Goal: Task Accomplishment & Management: Use online tool/utility

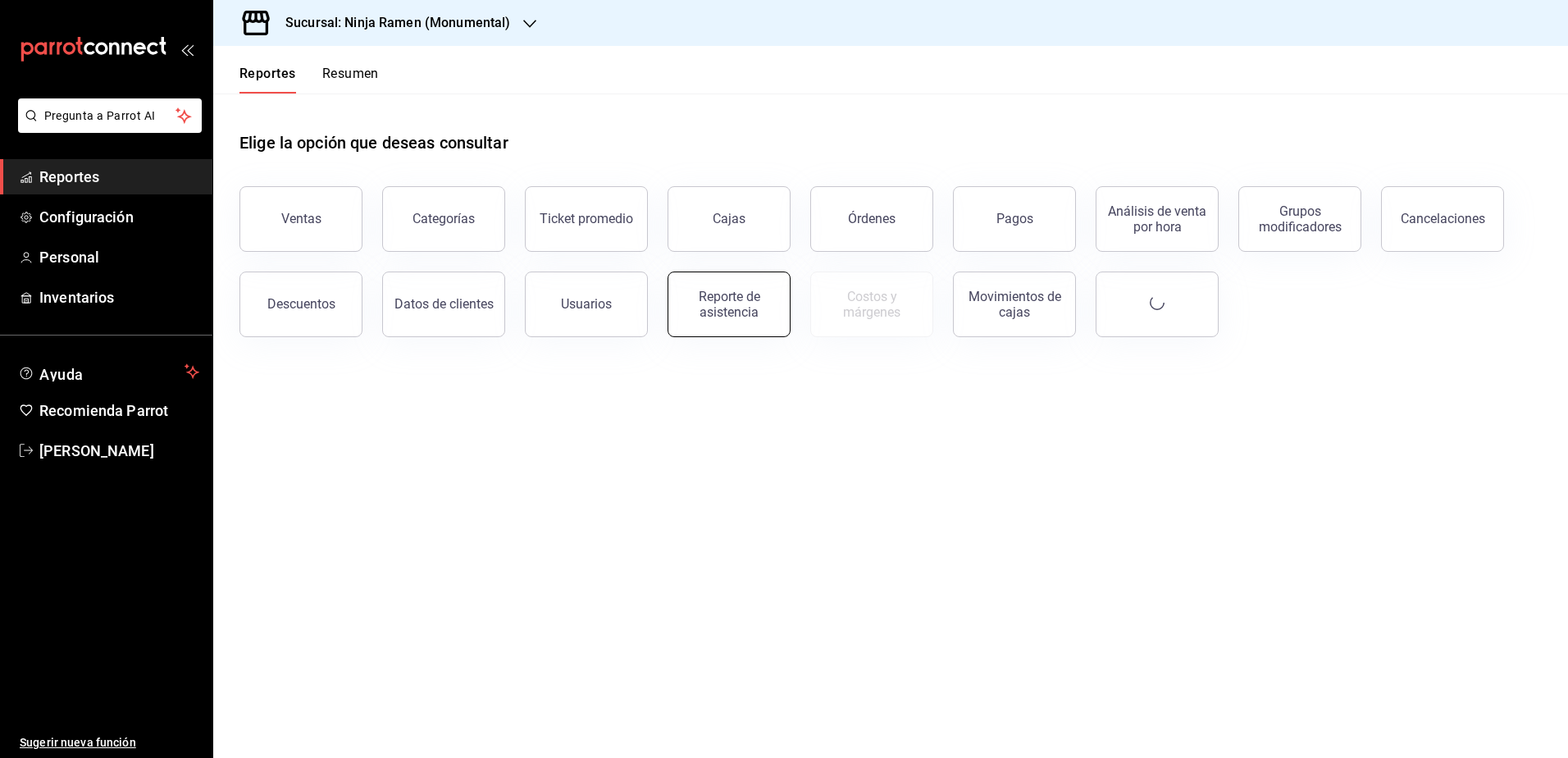
click at [738, 307] on div "Reporte de asistencia" at bounding box center [728, 304] width 101 height 31
drag, startPoint x: 598, startPoint y: 462, endPoint x: 511, endPoint y: 330, distance: 158.1
click at [598, 462] on main "Elige la opción que deseas consultar Ventas Categorías Ticket promedio Cajas Ór…" at bounding box center [891, 426] width 1355 height 665
click at [467, 20] on h3 "Sucursal: Ninja Ramen (Monumental)" at bounding box center [391, 23] width 238 height 20
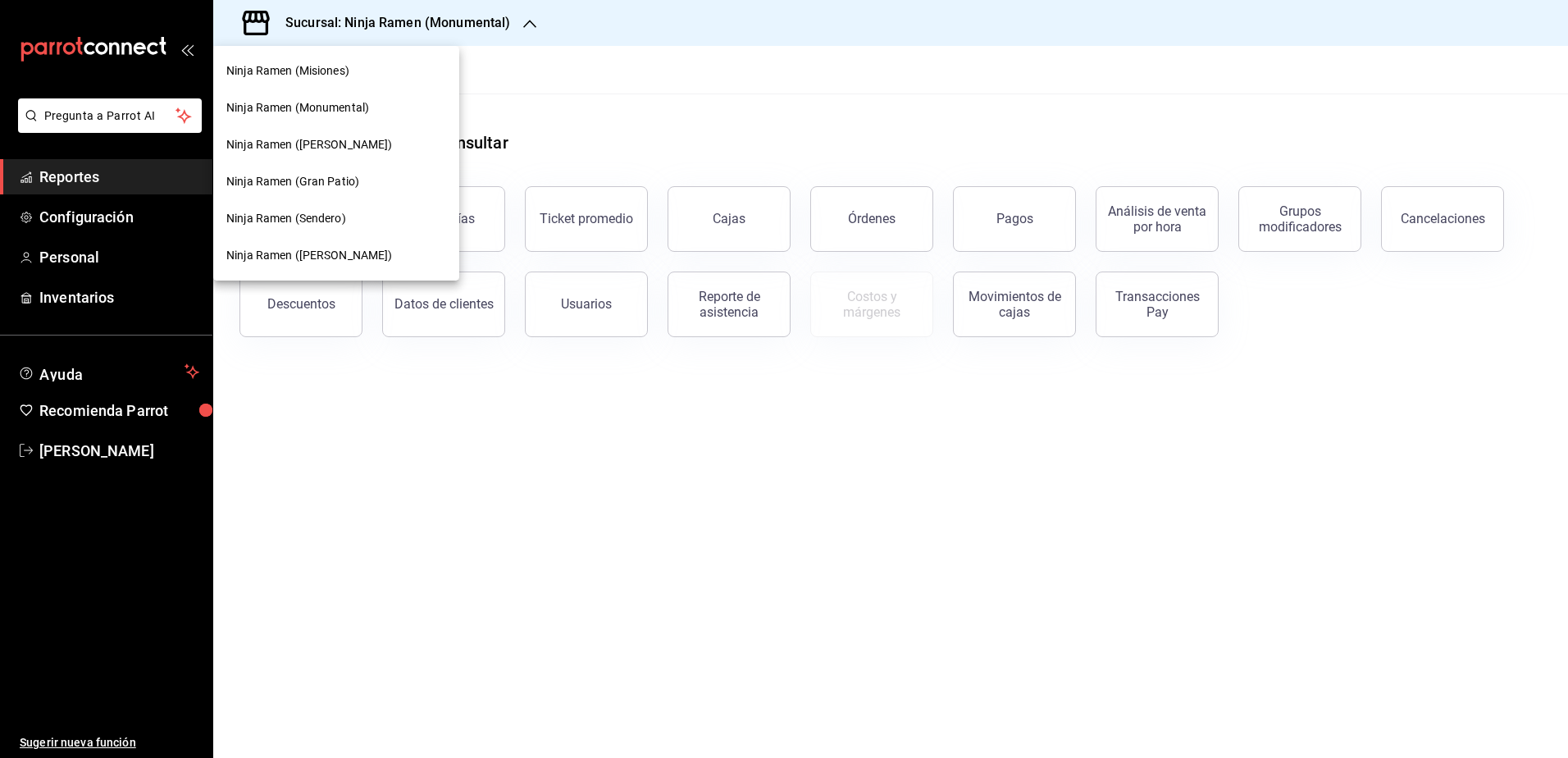
click at [354, 262] on span "Ninja Ramen (Gómez Morín)" at bounding box center [309, 255] width 167 height 18
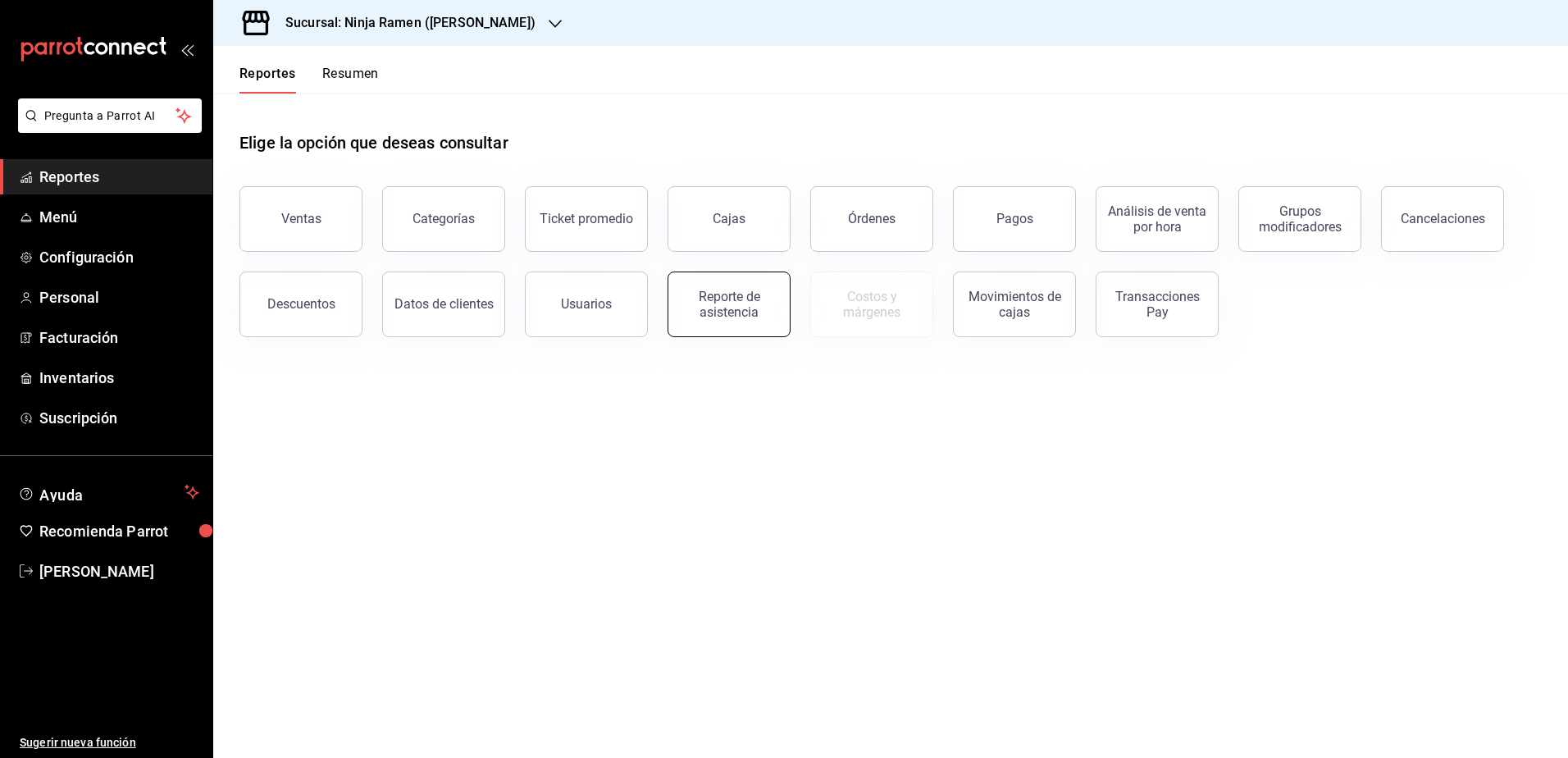
click at [742, 314] on div "Reporte de asistencia" at bounding box center [728, 304] width 101 height 31
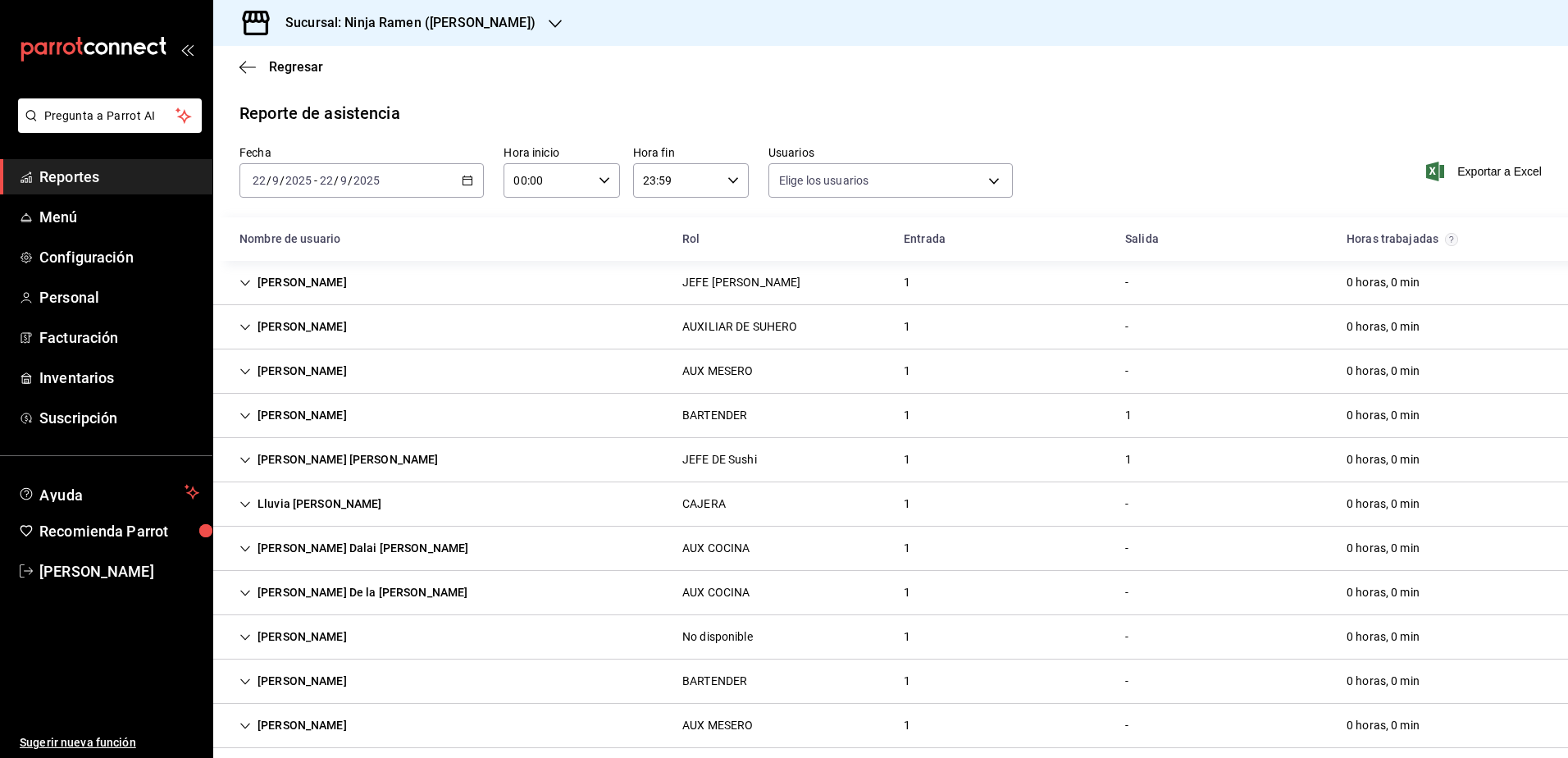
type input "b1f7ea7f-580f-4eb0-b037-e18308735fba,197fbe5c-df84-4d5e-a2a4-69e89dcddb51,a8fe1…"
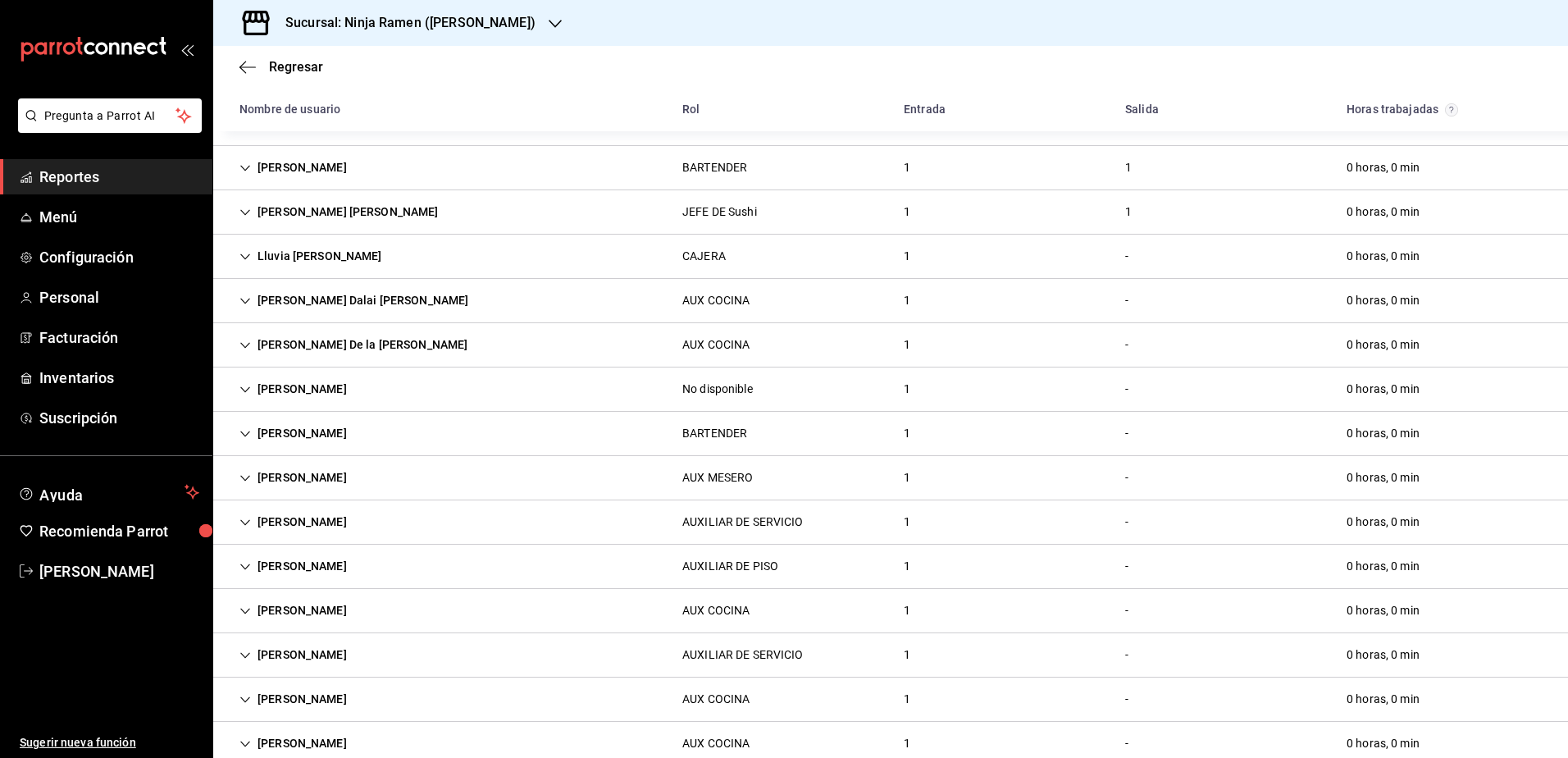
scroll to position [327, 0]
